Goal: Communication & Community: Answer question/provide support

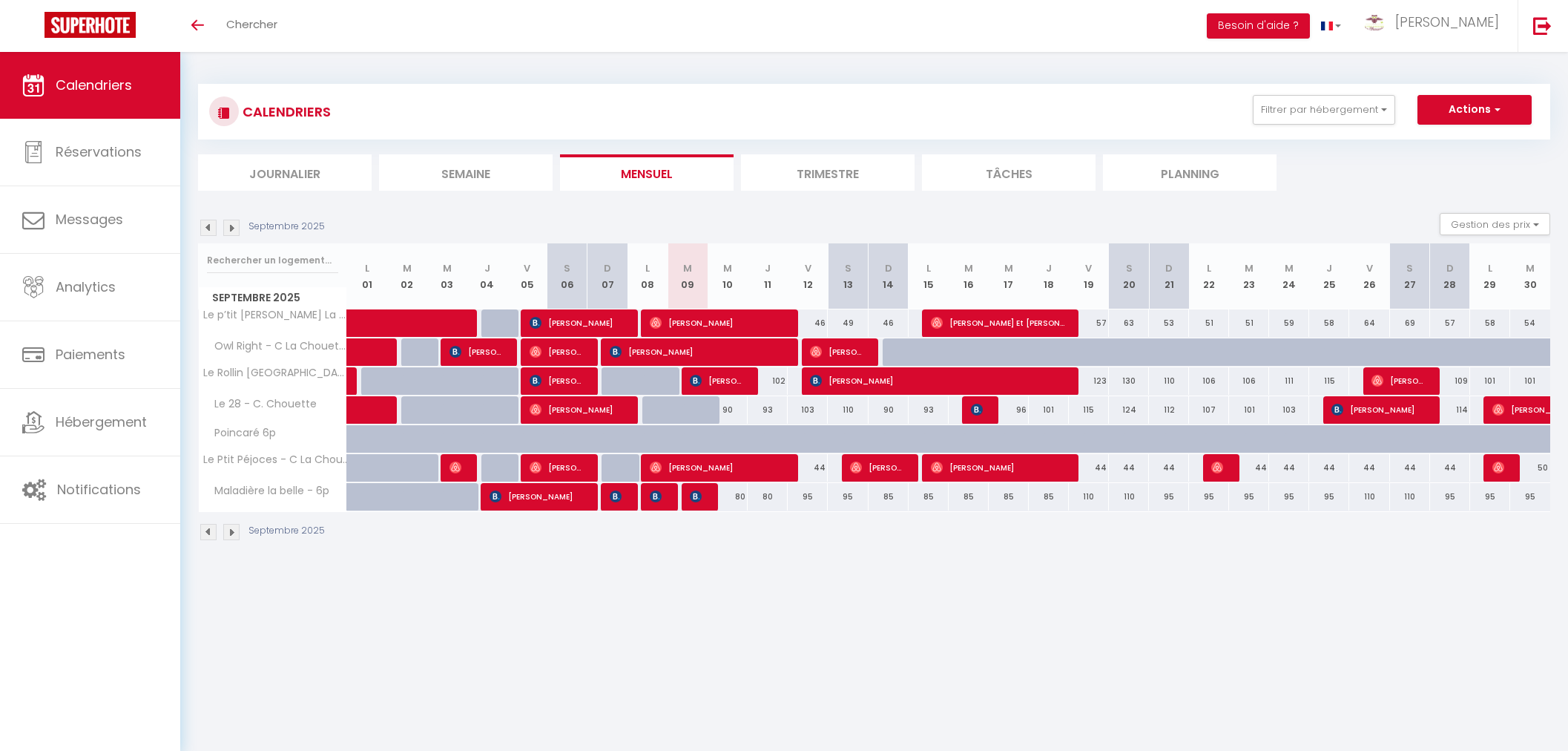
select select
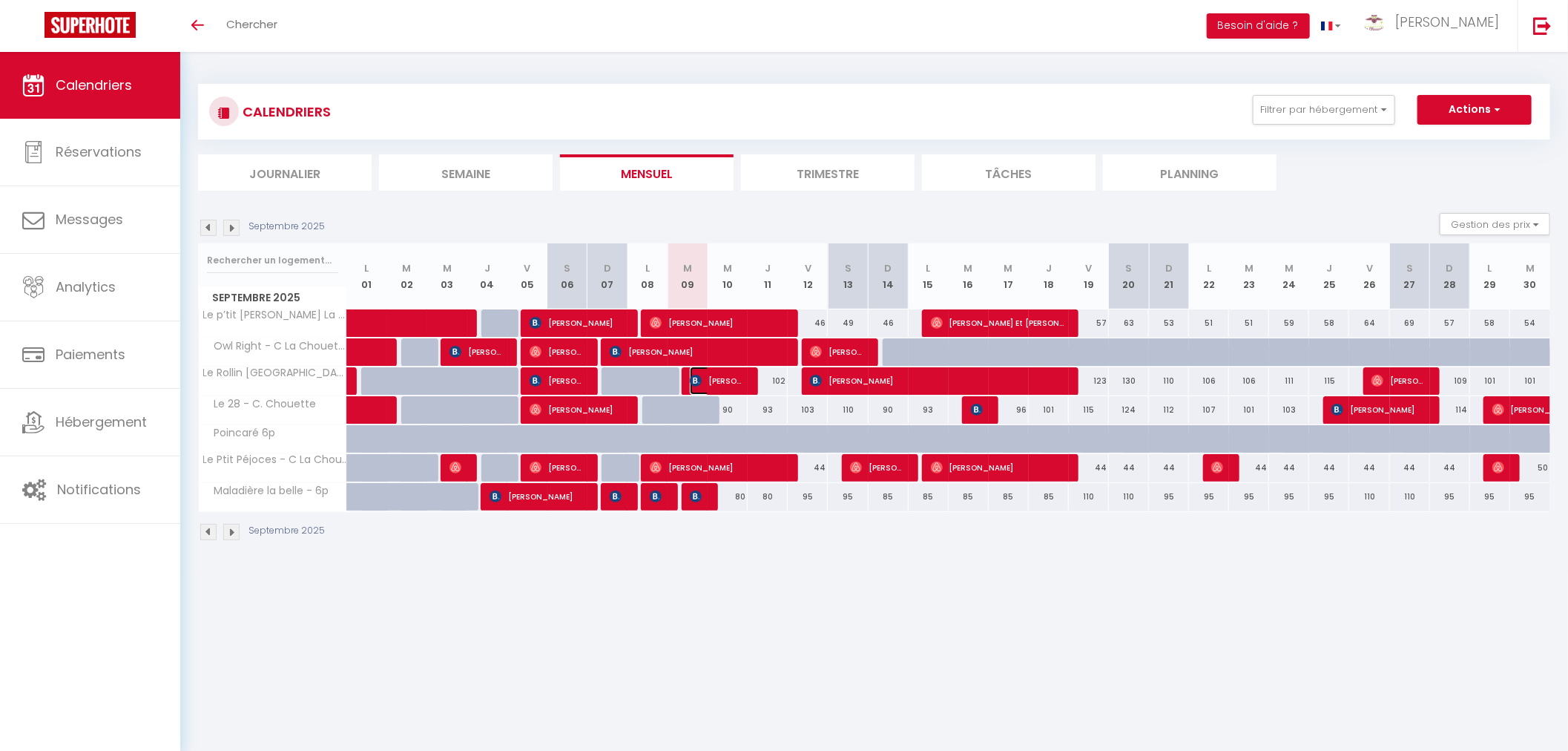
click at [734, 382] on span "[PERSON_NAME] [PERSON_NAME]" at bounding box center [717, 380] width 54 height 28
select select "OK"
select select "KO"
select select "1"
select select "0"
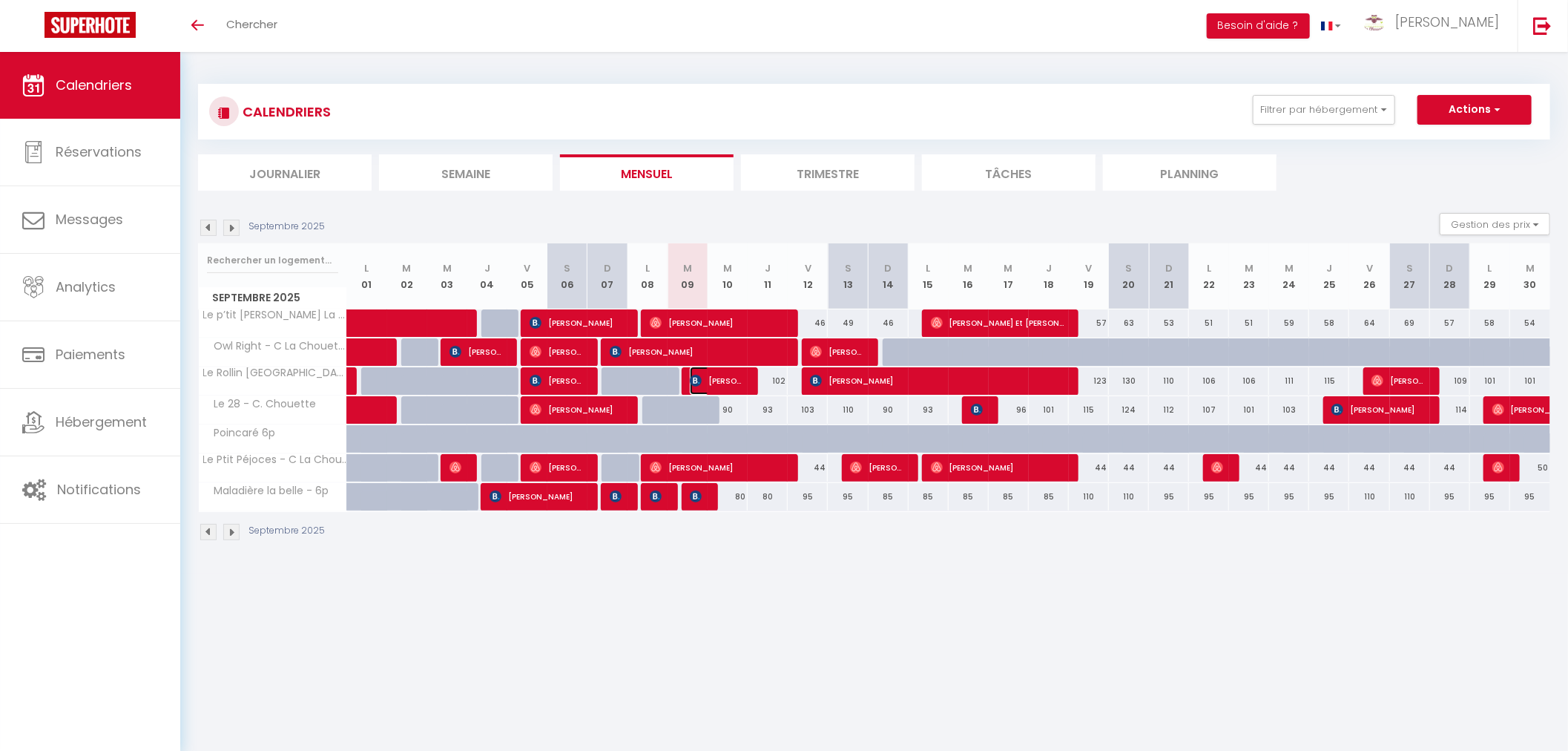
select select "1"
select select
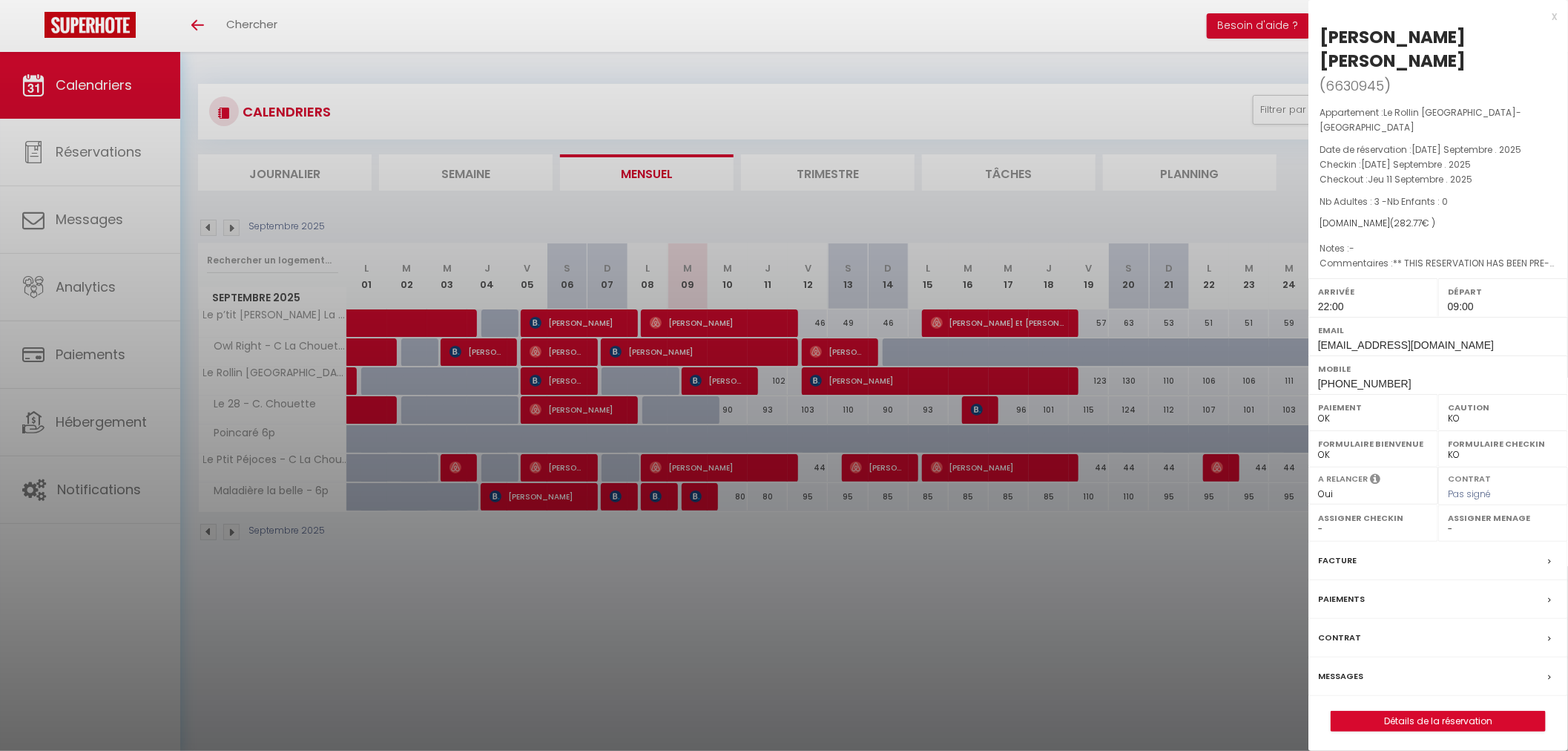
click at [714, 382] on div at bounding box center [784, 376] width 1568 height 751
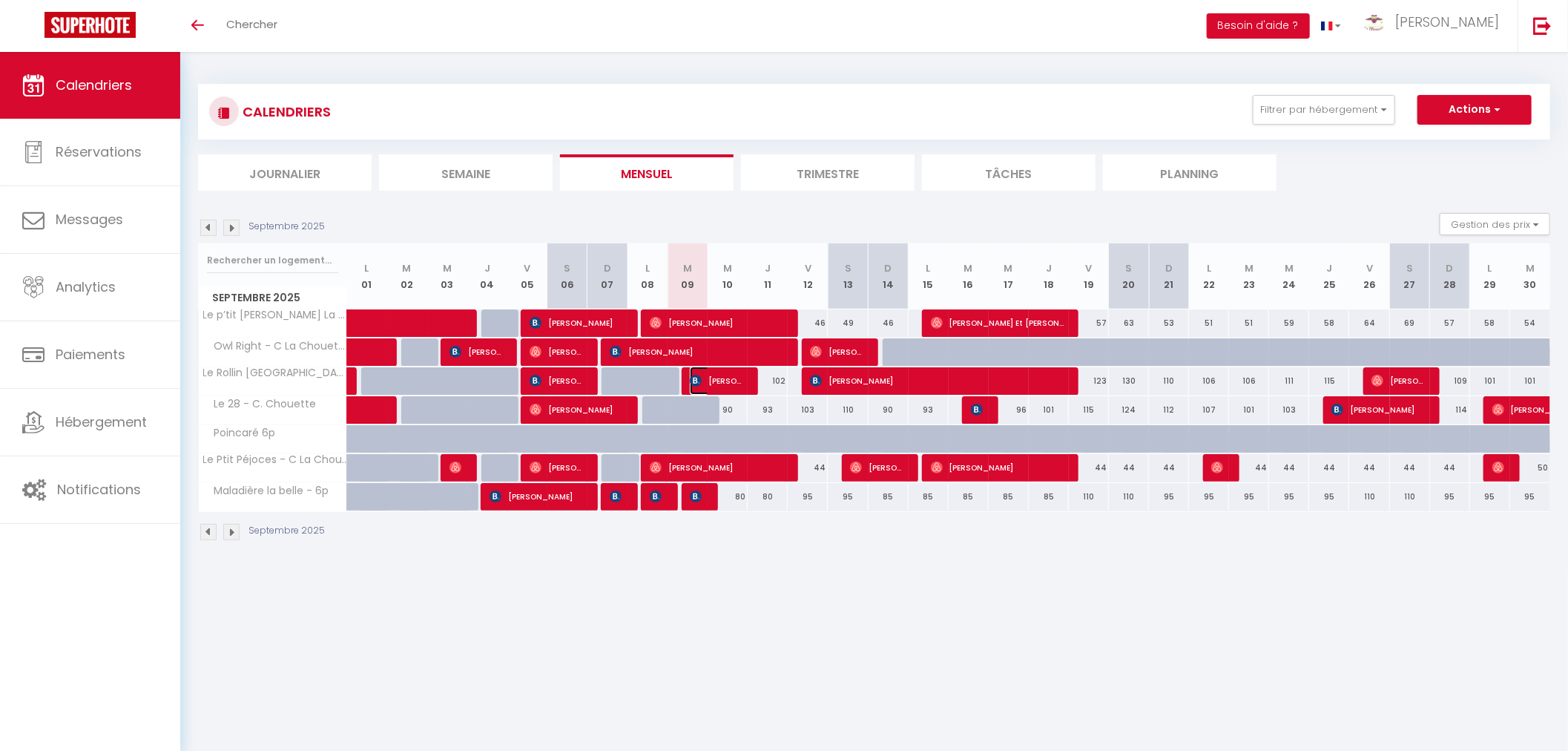
click at [715, 380] on span "[PERSON_NAME] [PERSON_NAME]" at bounding box center [716, 380] width 54 height 28
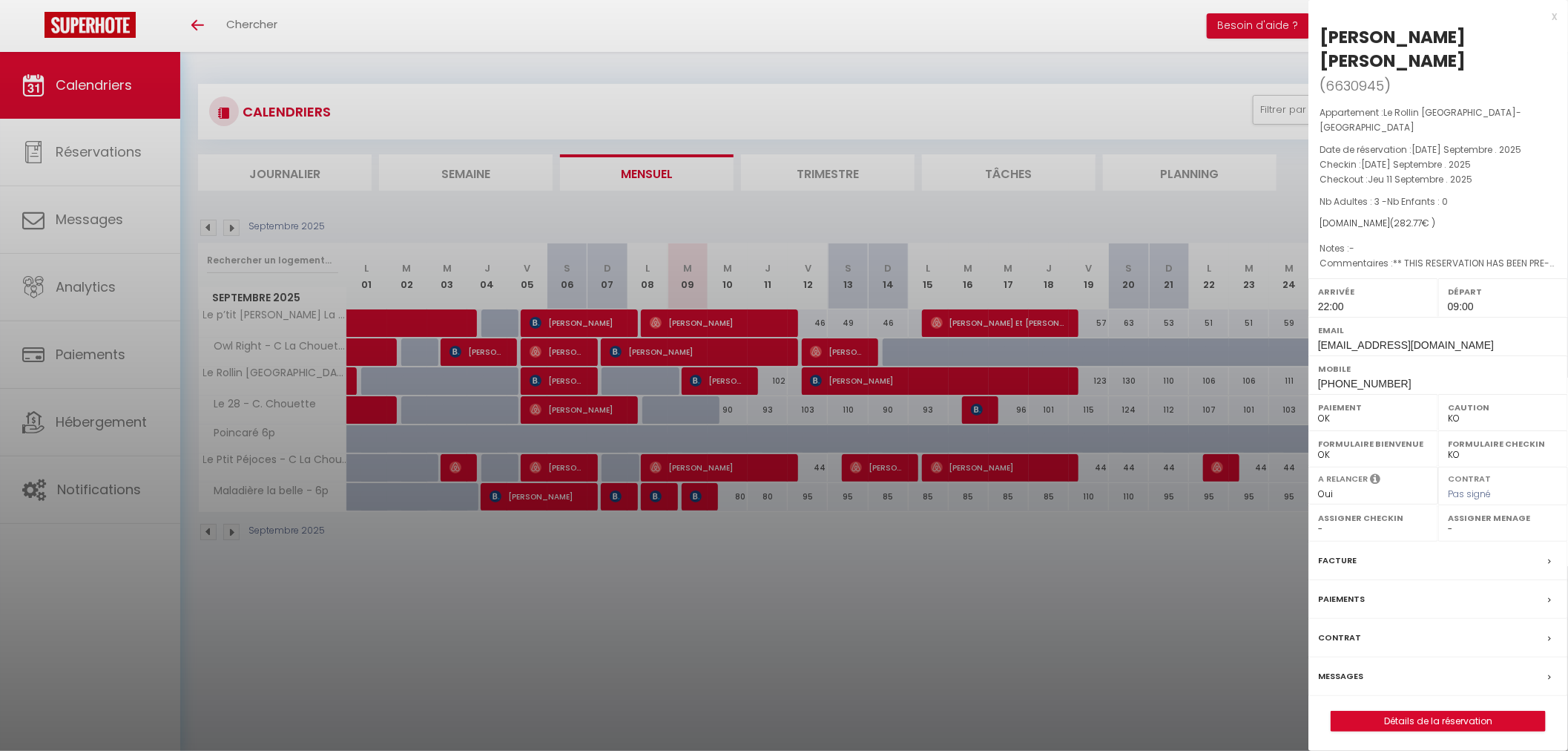
click at [1361, 658] on div "Messages" at bounding box center [1438, 676] width 259 height 38
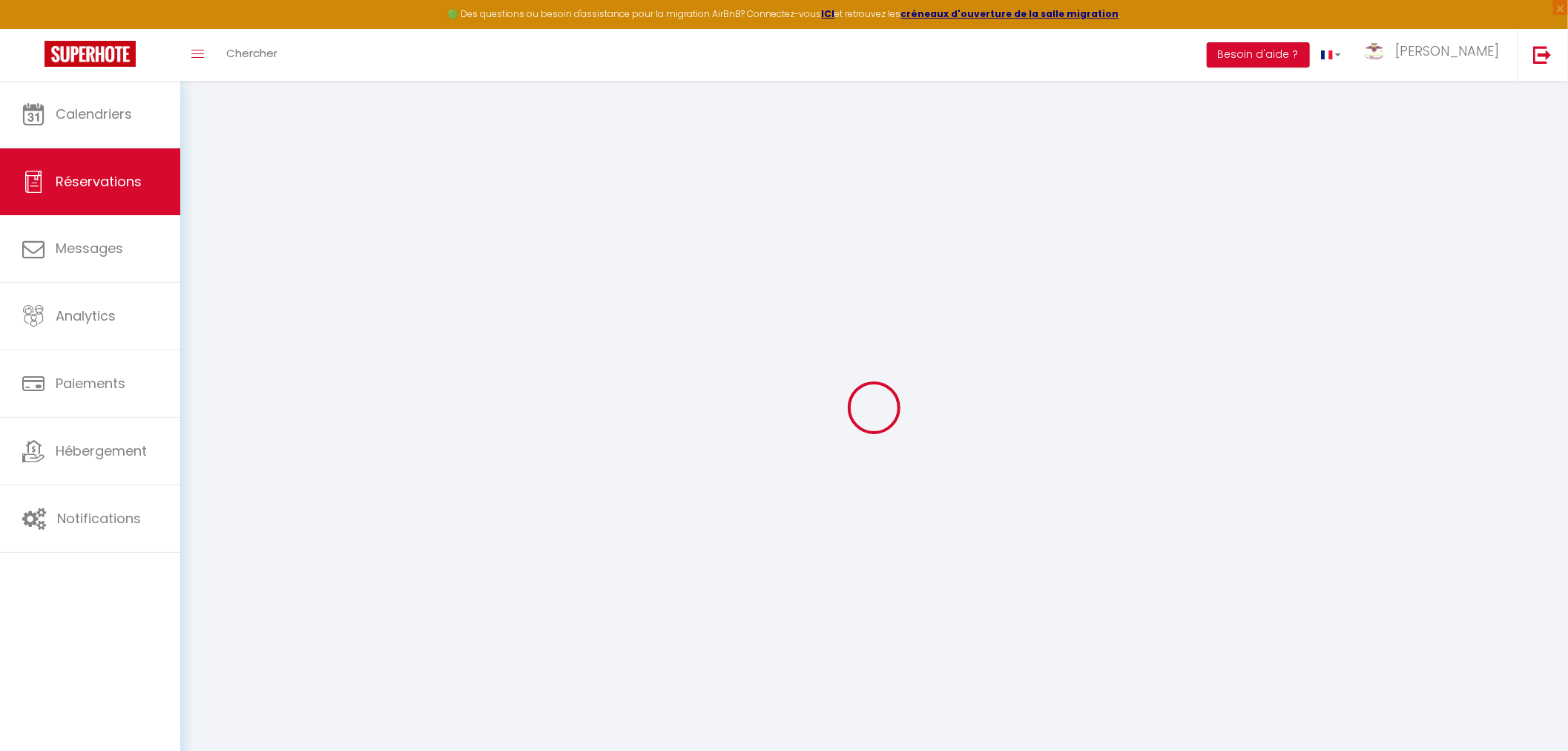
select select
checkbox input "false"
select select
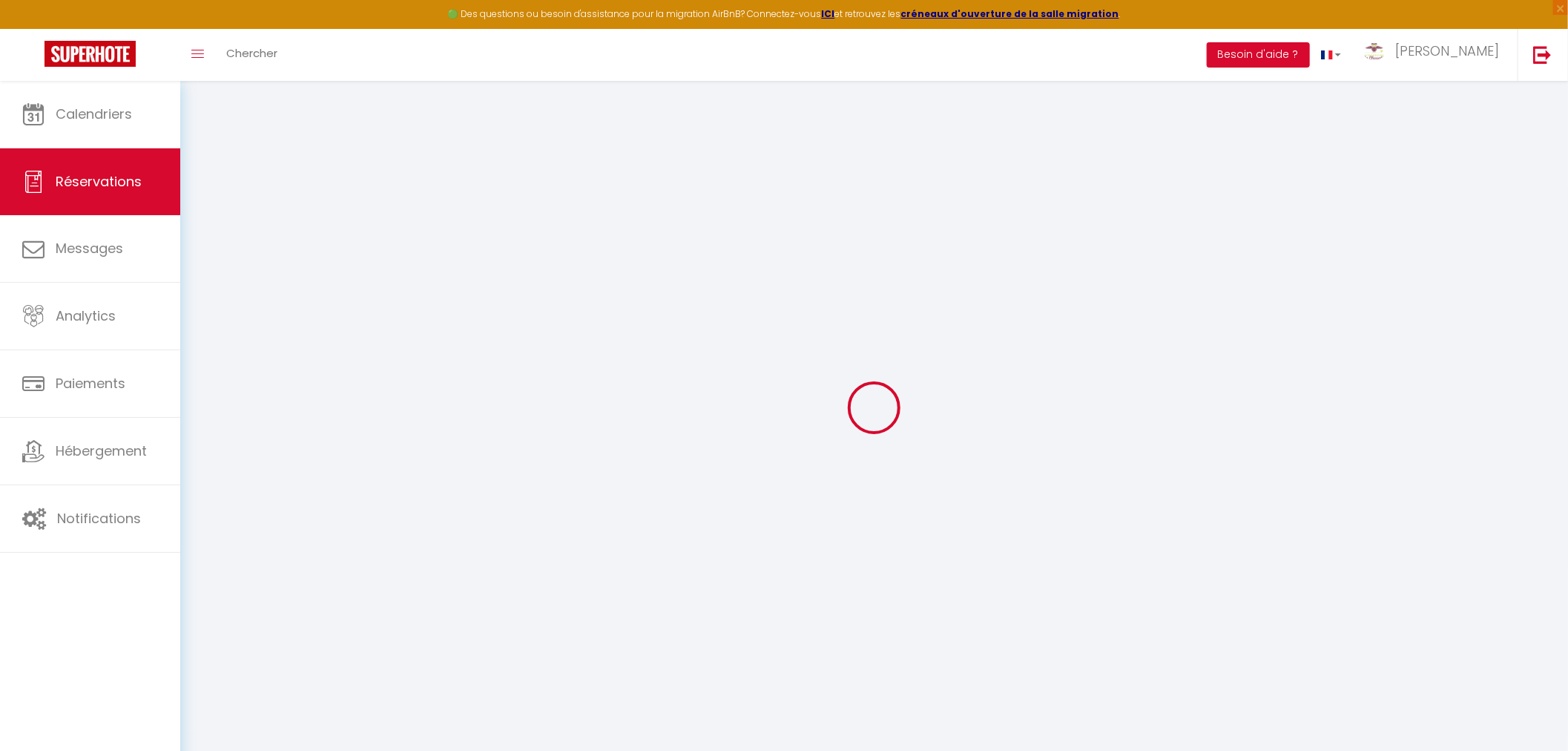
checkbox input "false"
type textarea "** THIS RESERVATION HAS BEEN PRE-PAID ** Reservation has a cancellation grace p…"
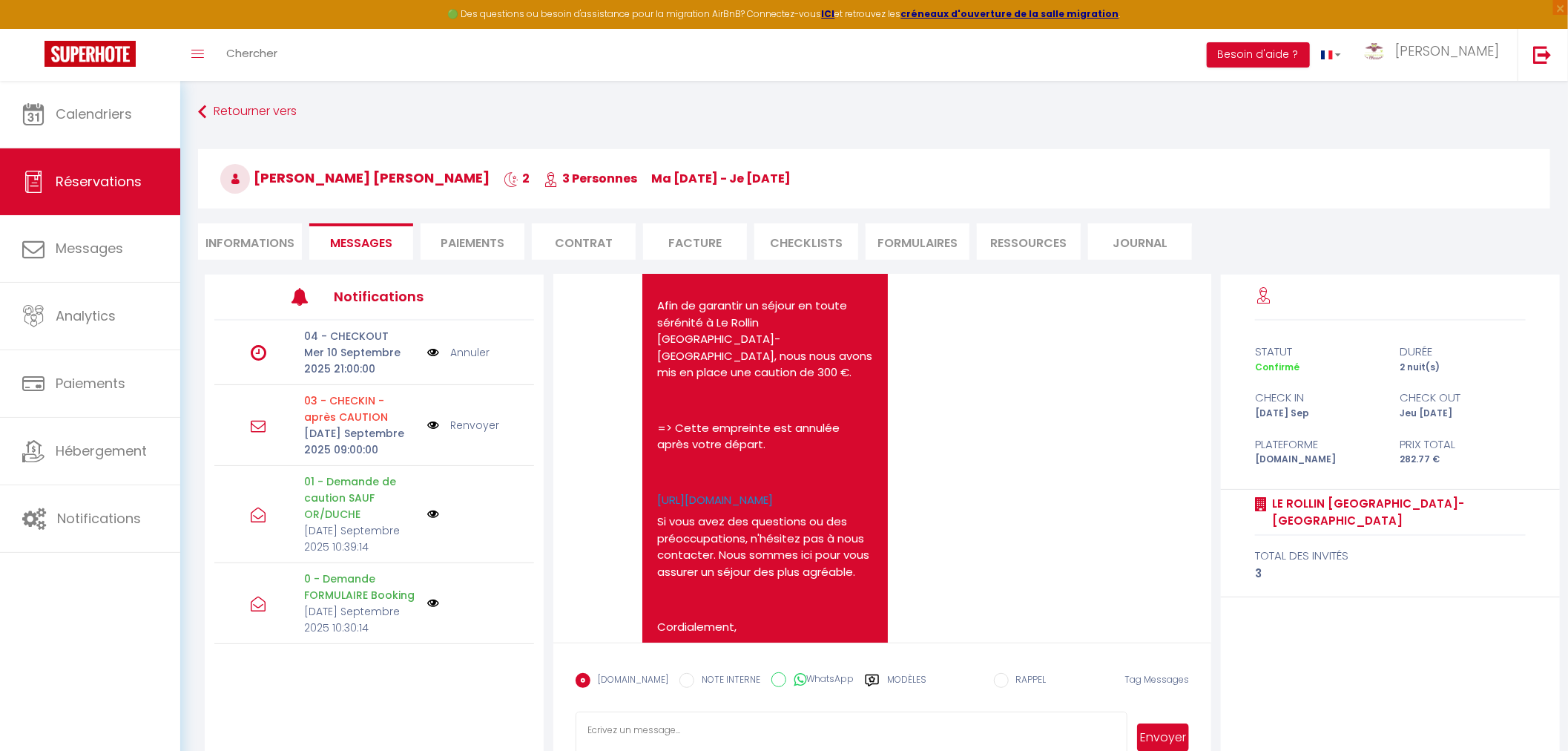
scroll to position [541, 0]
click at [923, 544] on div "[PERSON_NAME], Afin de garantir un séjour en toute sérénité à Le Rollin [GEOGRA…" at bounding box center [780, 487] width 307 height 513
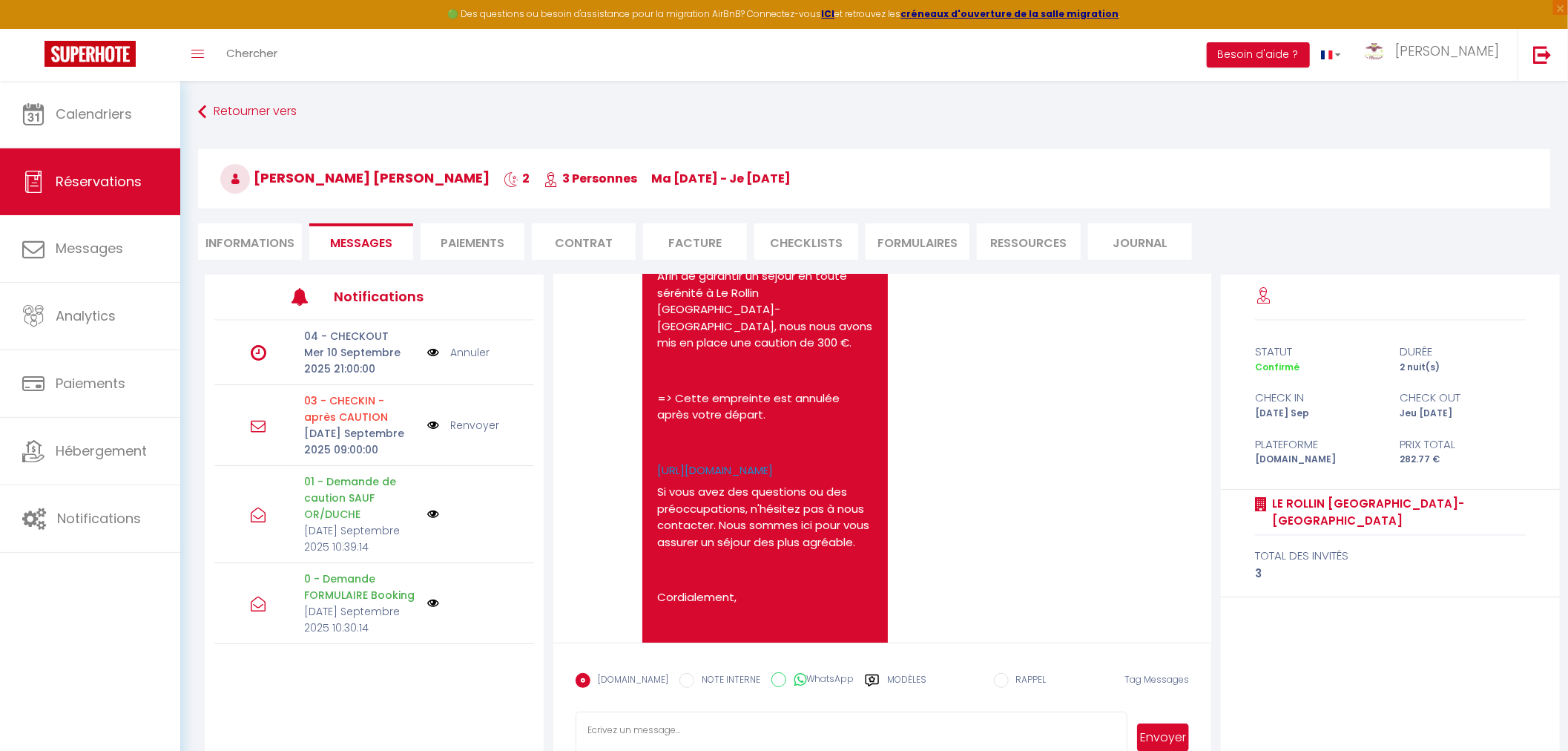
scroll to position [624, 0]
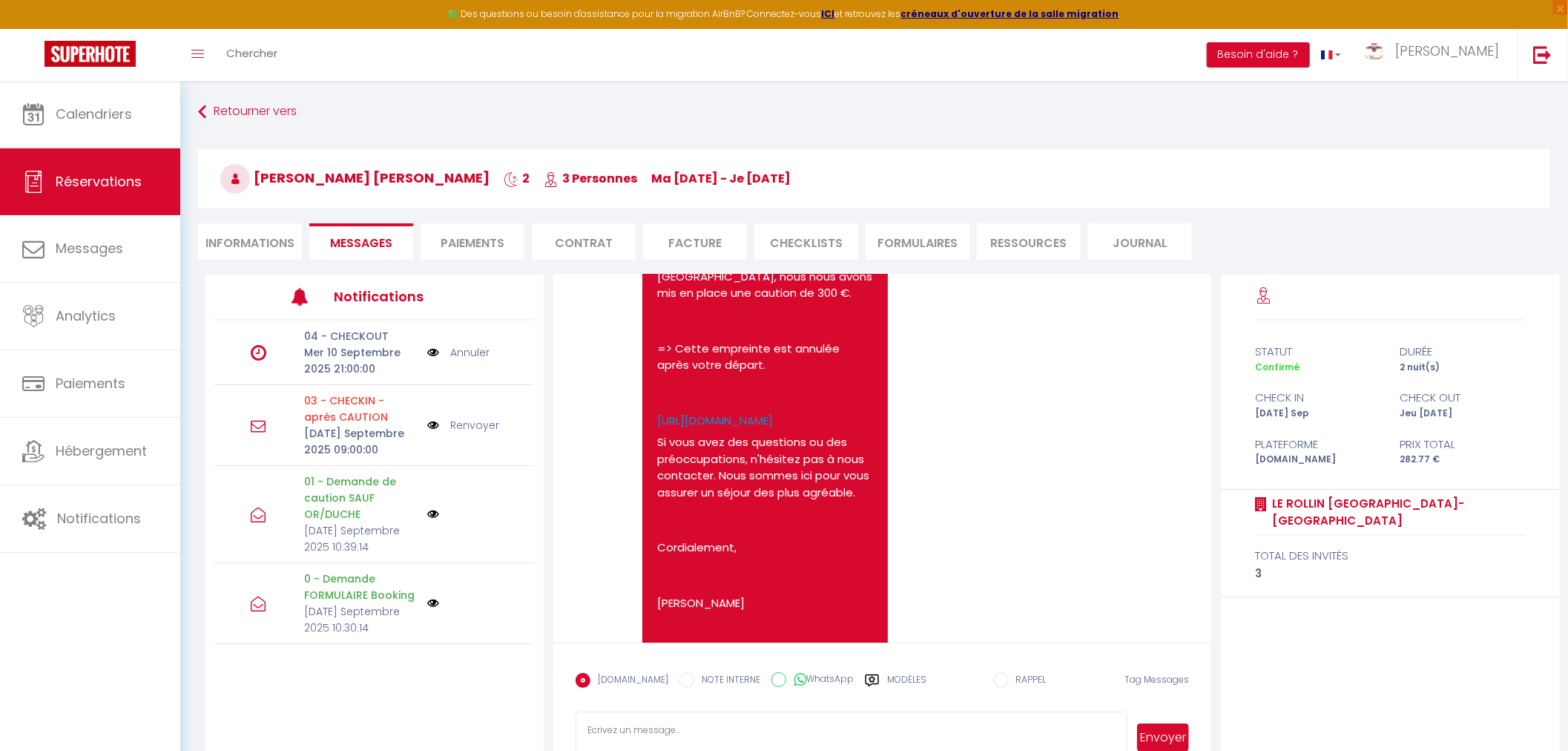
click at [834, 728] on textarea at bounding box center [851, 737] width 553 height 52
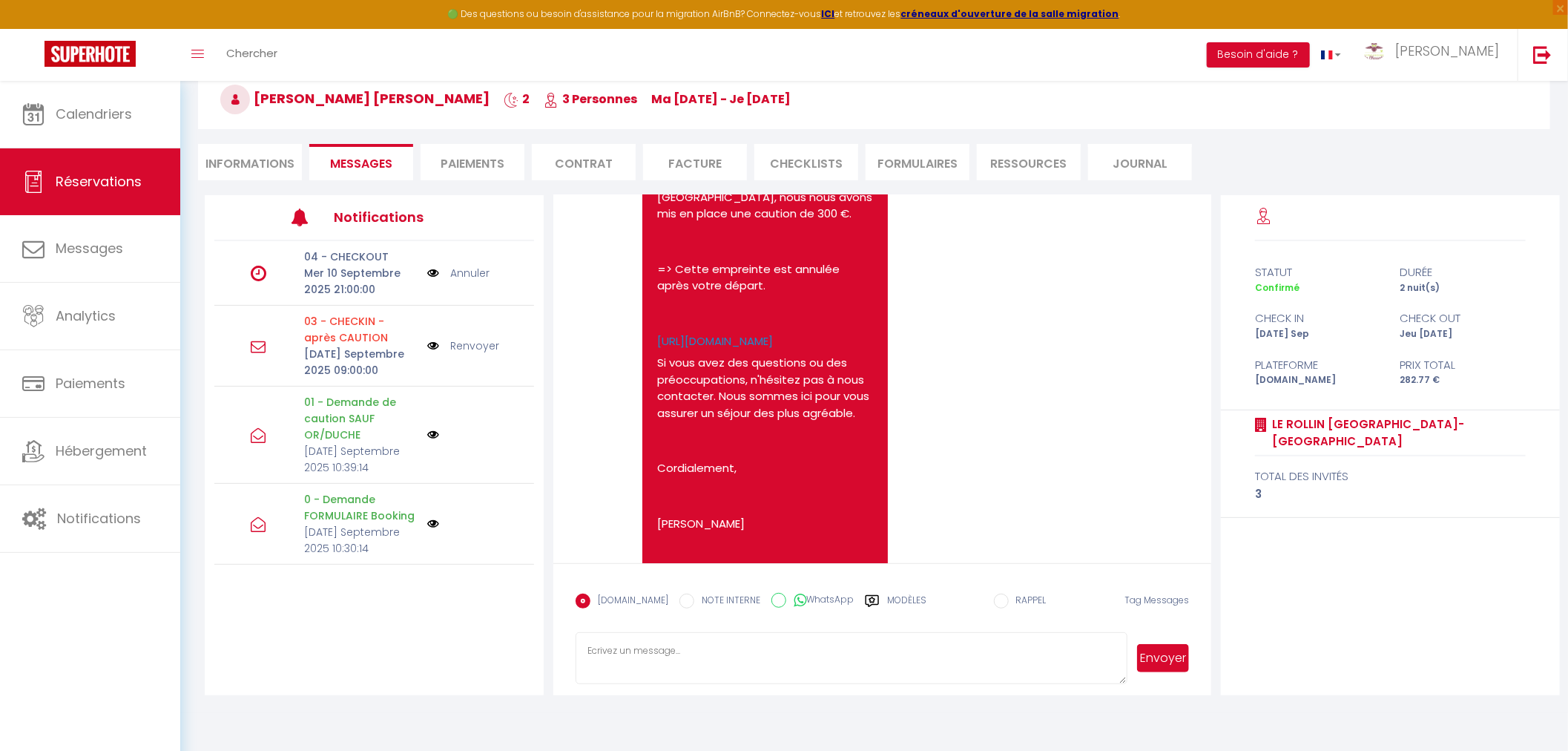
scroll to position [80, 0]
click at [1069, 651] on textarea at bounding box center [851, 657] width 553 height 52
click at [909, 645] on textarea at bounding box center [851, 657] width 553 height 52
click at [912, 658] on textarea at bounding box center [851, 657] width 553 height 52
click at [1057, 659] on textarea at bounding box center [851, 657] width 553 height 52
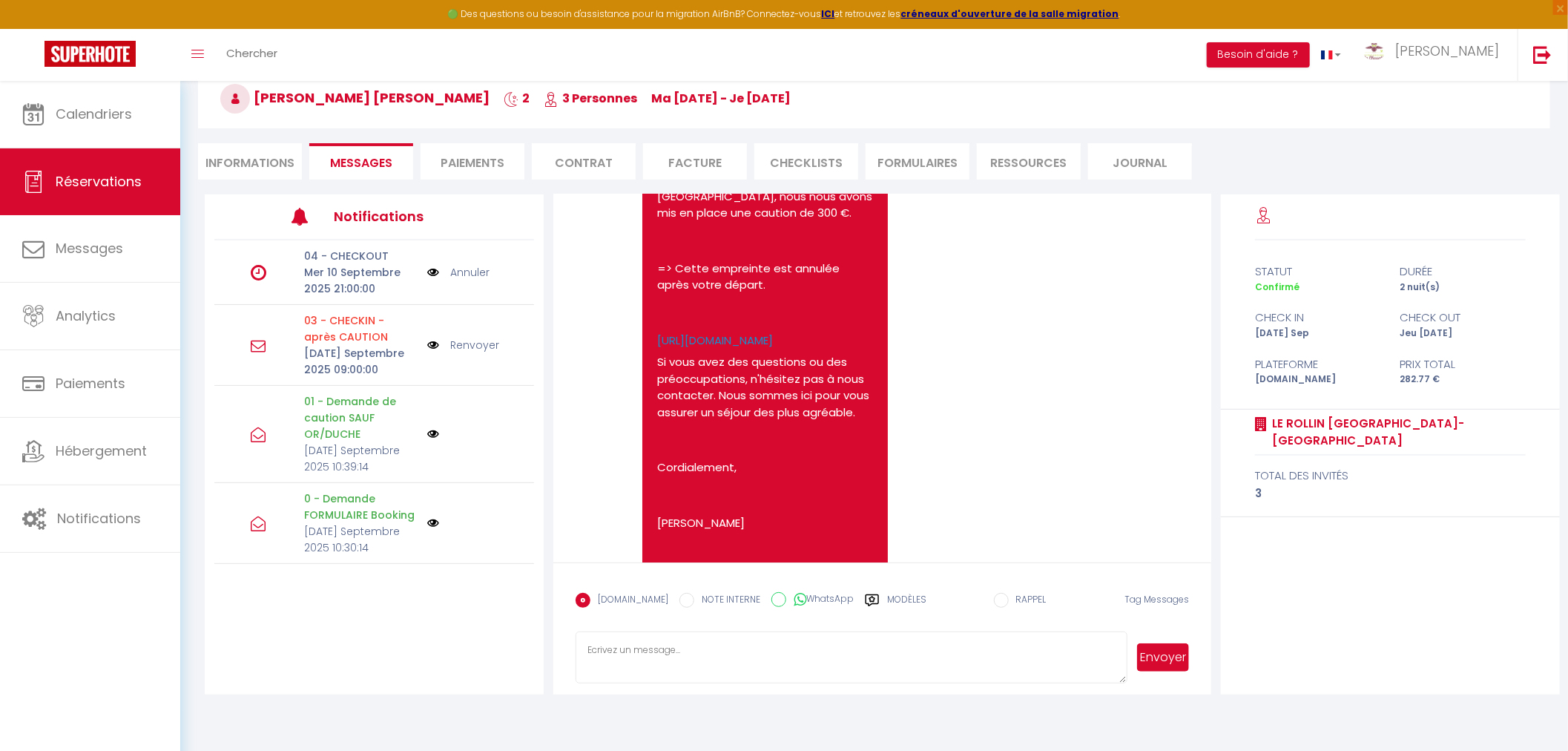
click at [891, 593] on label "Modèles" at bounding box center [907, 605] width 39 height 26
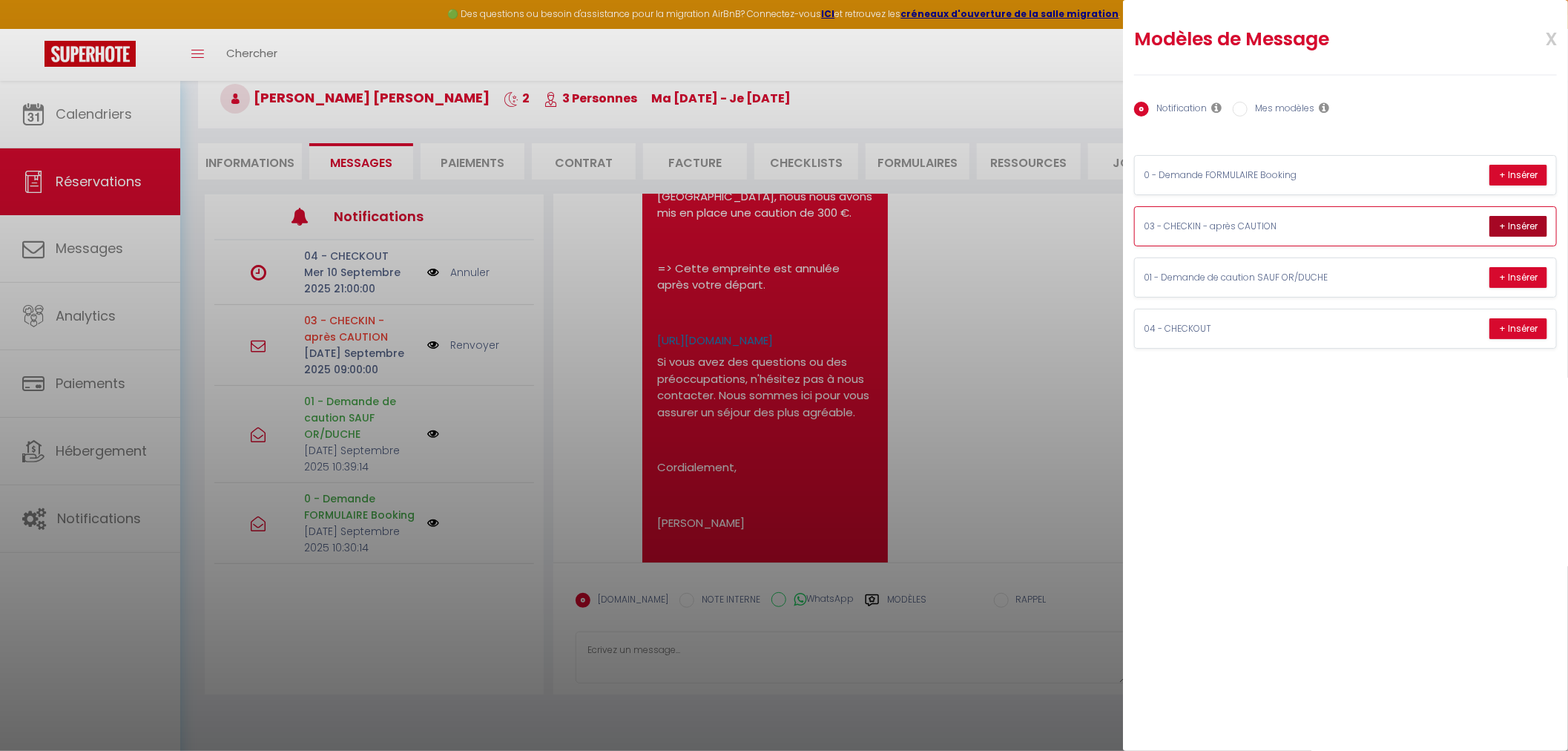
click at [1510, 221] on button "+ Insérer" at bounding box center [1517, 226] width 58 height 21
type textarea "[PERSON_NAME], Nous vous joignons les instructions checkin [URL][DOMAIN_NAME]. …"
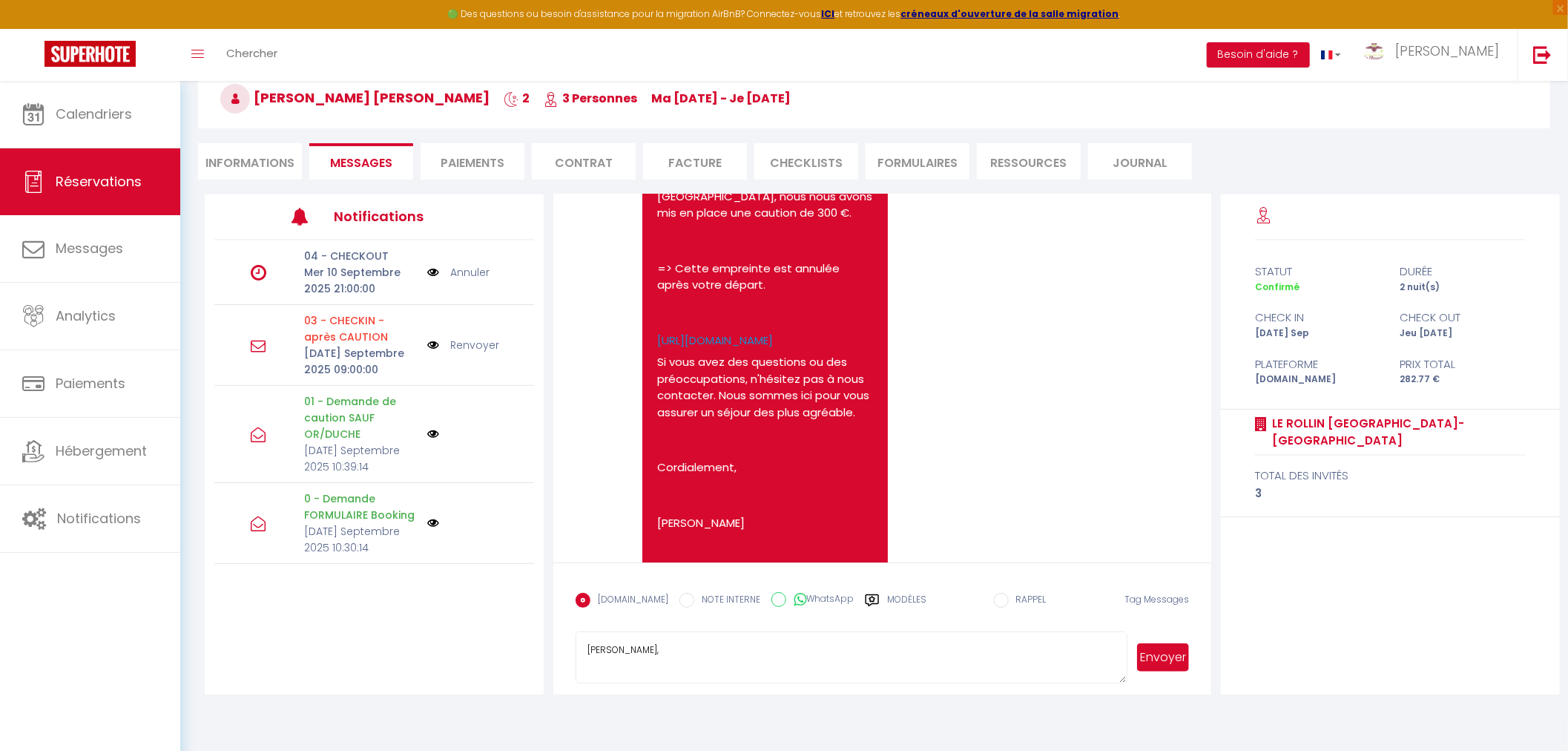
click at [902, 664] on textarea "[PERSON_NAME], Nous vous joignons les instructions checkin [URL][DOMAIN_NAME]. …" at bounding box center [851, 657] width 553 height 52
click at [1173, 651] on button "Envoyer" at bounding box center [1162, 657] width 52 height 28
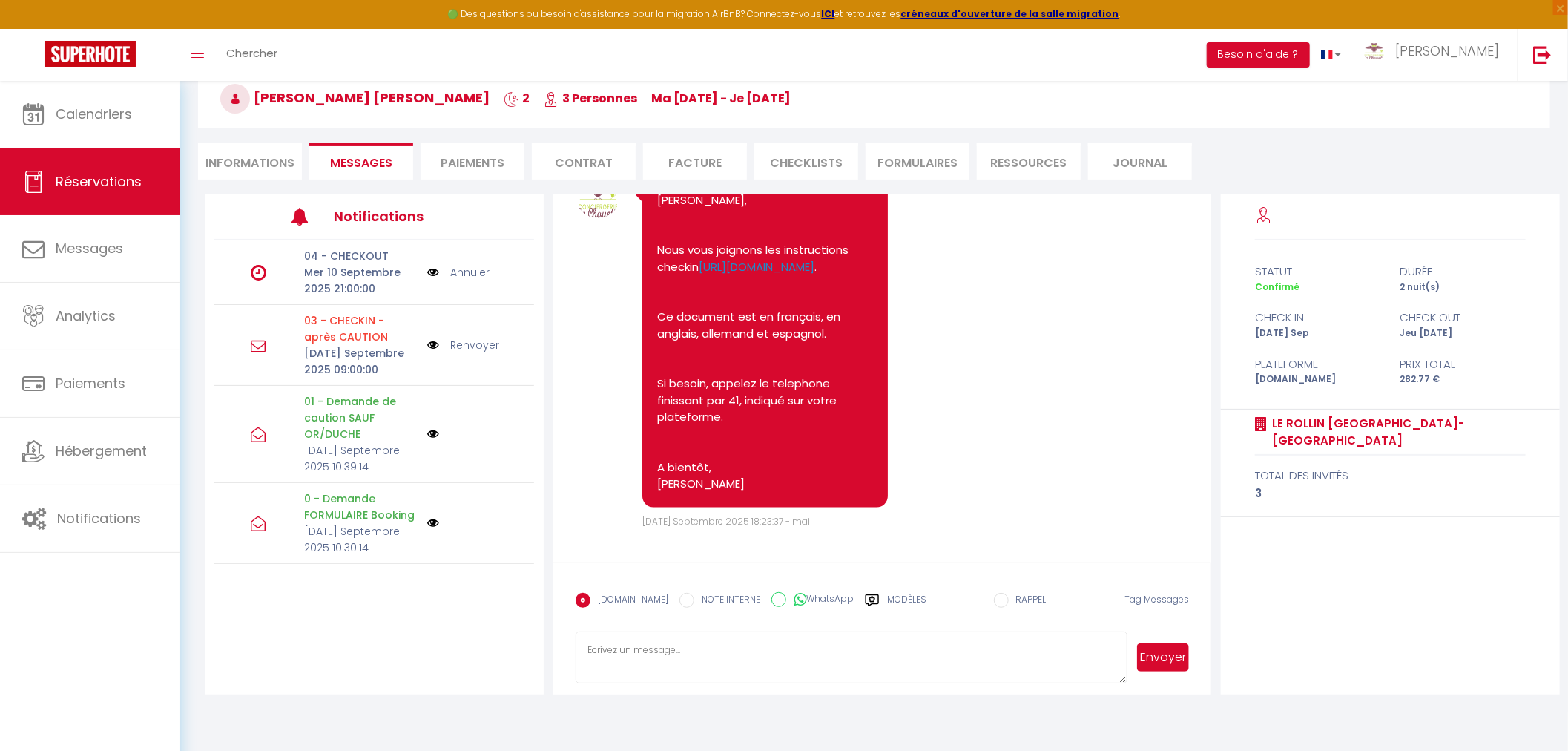
scroll to position [1139, 0]
click at [1000, 409] on div "Note Sms Bonjour [PERSON_NAME], Nous vous joignons les instructions checkin [UR…" at bounding box center [882, 351] width 614 height 355
click at [1011, 386] on div "Note Sms Bonjour [PERSON_NAME], Nous vous joignons les instructions checkin [UR…" at bounding box center [882, 351] width 614 height 355
